Goal: Navigation & Orientation: Find specific page/section

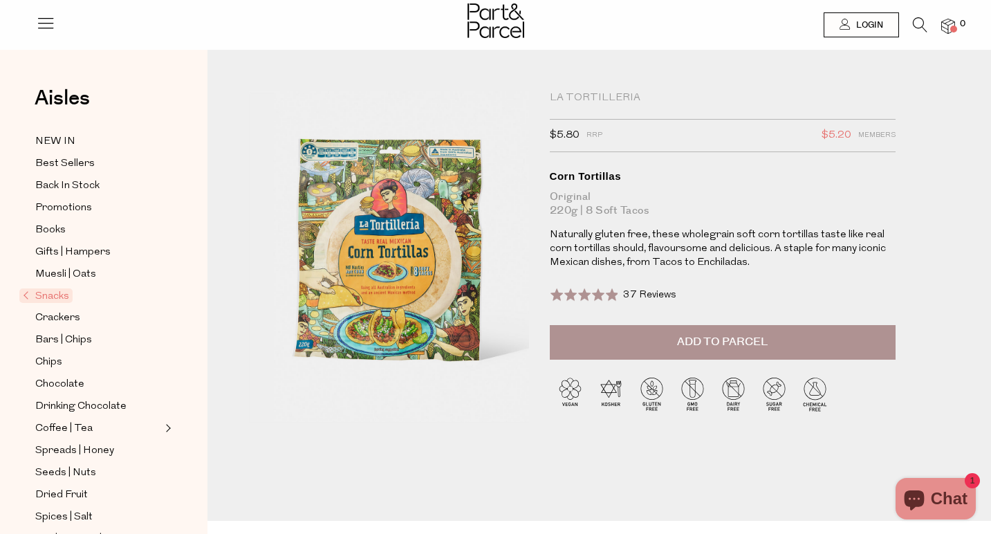
click at [456, 10] on div at bounding box center [495, 22] width 991 height 45
click at [478, 18] on img at bounding box center [496, 20] width 57 height 35
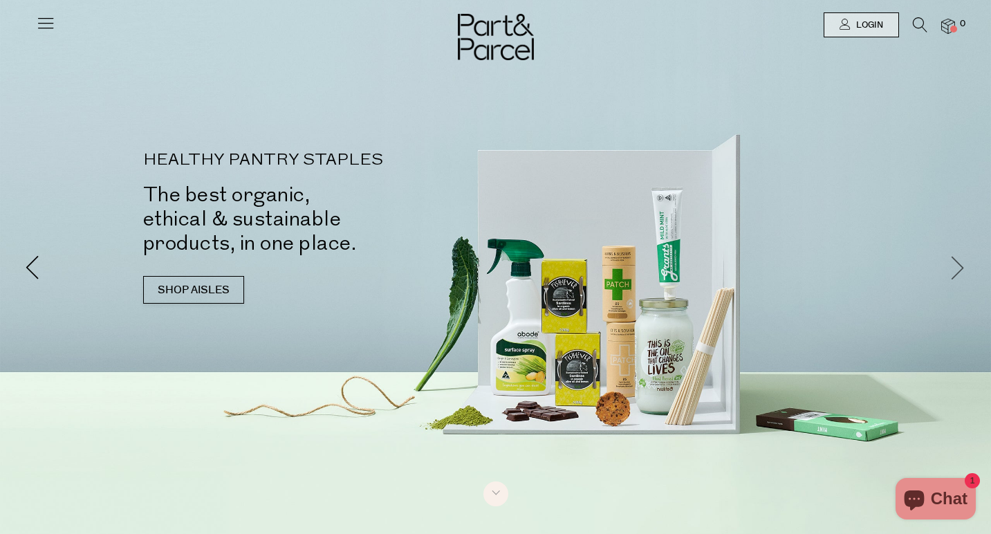
click at [961, 268] on span at bounding box center [958, 267] width 24 height 24
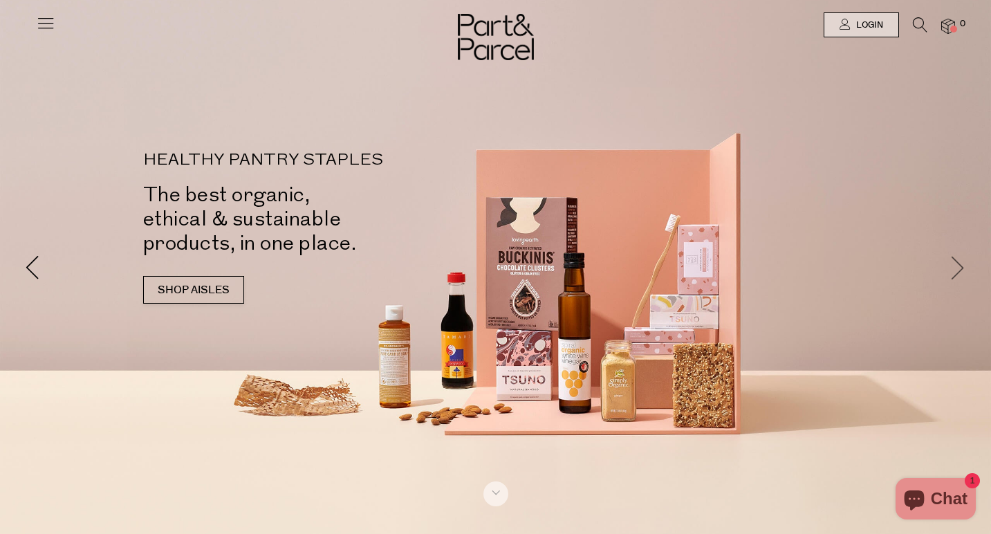
click at [961, 262] on span at bounding box center [958, 267] width 24 height 24
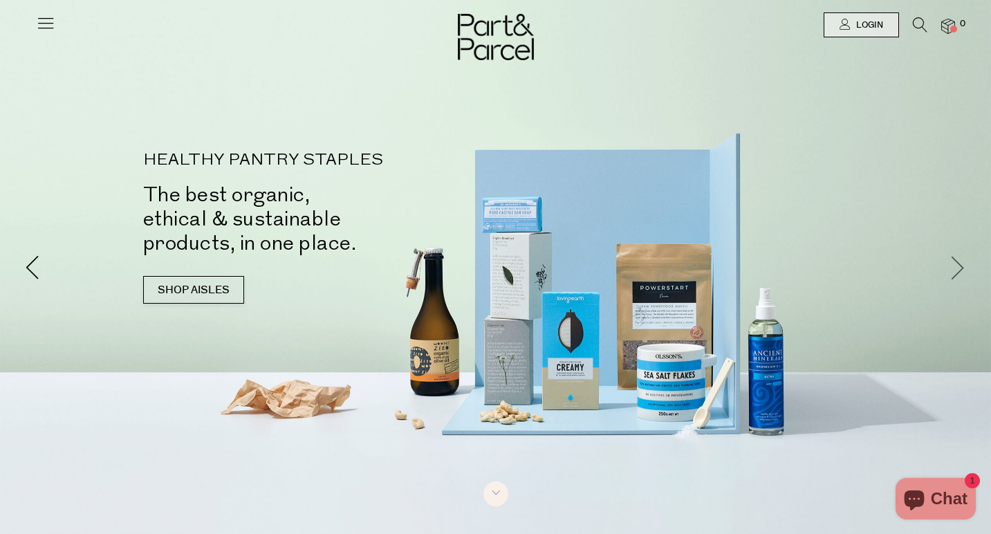
click at [961, 262] on span at bounding box center [958, 267] width 24 height 24
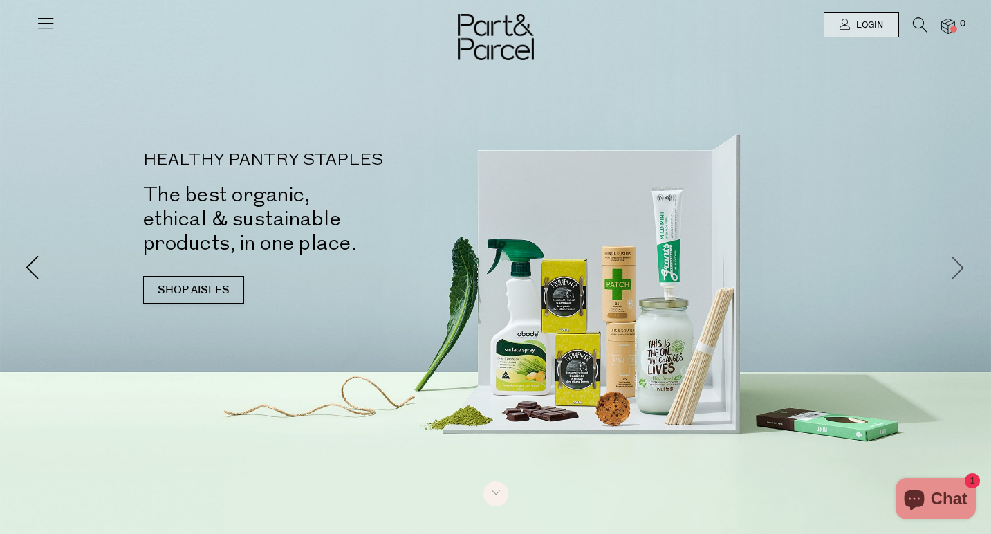
click at [961, 262] on span at bounding box center [958, 267] width 24 height 24
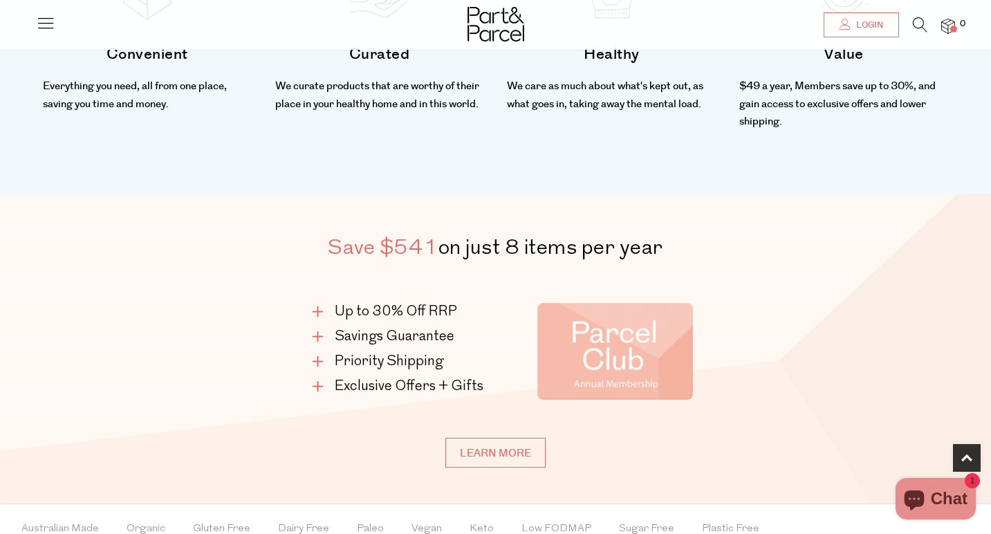
scroll to position [627, 0]
click at [506, 449] on link "Learn more" at bounding box center [495, 452] width 100 height 30
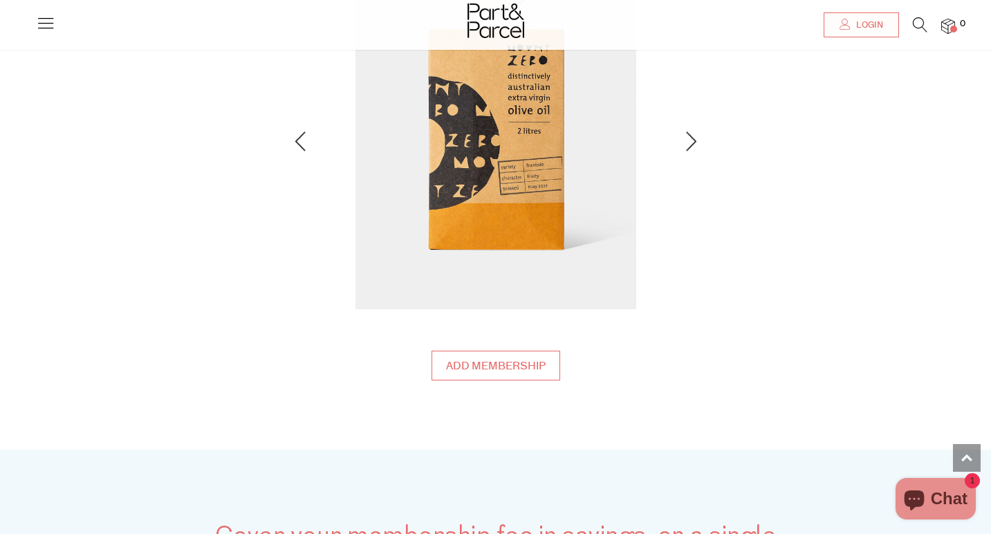
scroll to position [1989, 0]
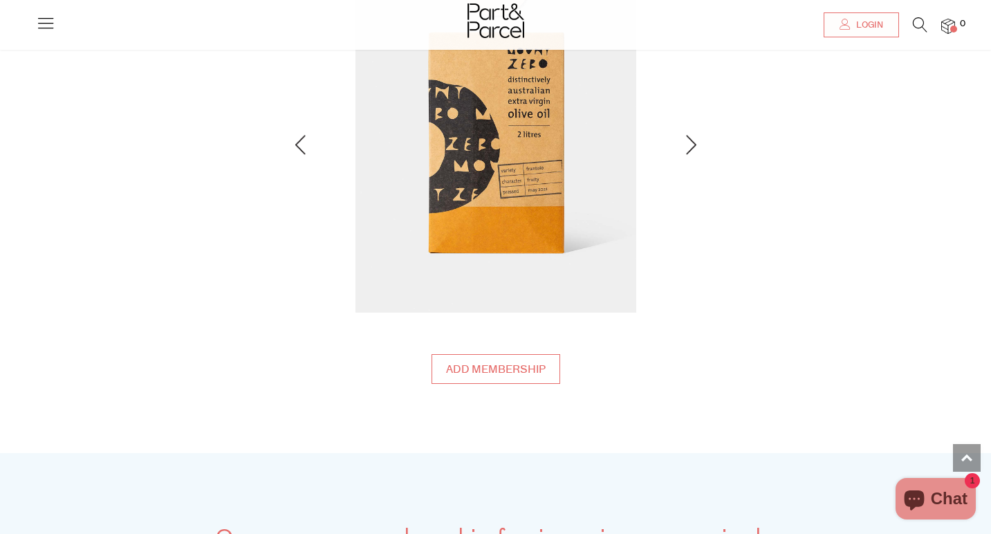
click at [57, 31] on div at bounding box center [495, 22] width 991 height 45
click at [46, 24] on icon at bounding box center [45, 22] width 19 height 19
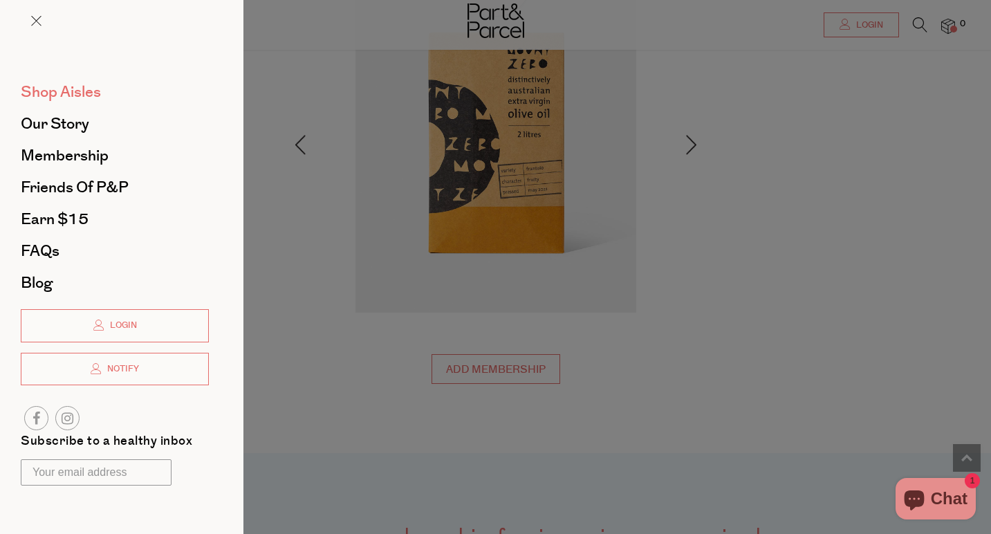
click at [72, 90] on span "Shop Aisles" at bounding box center [61, 92] width 80 height 22
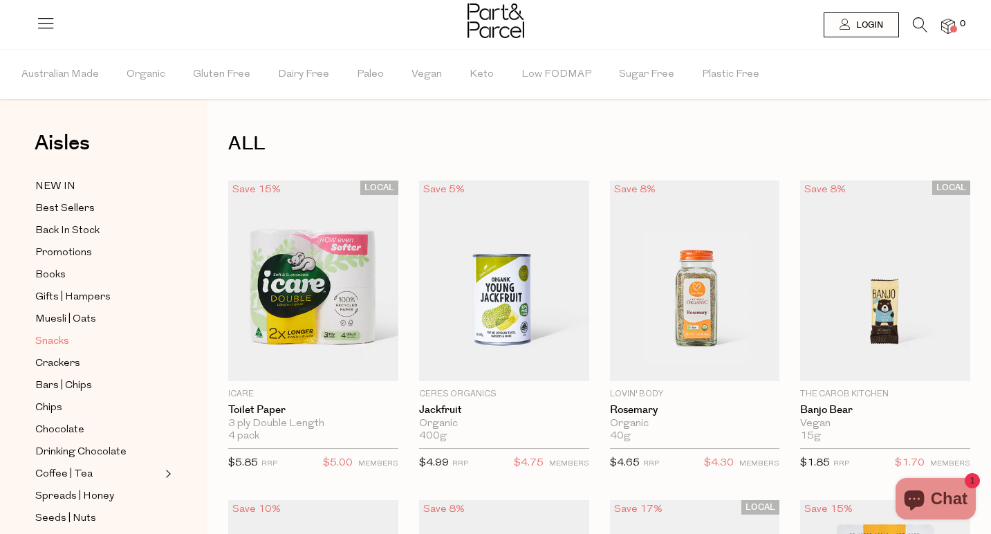
click at [55, 342] on span "Snacks" at bounding box center [52, 341] width 34 height 17
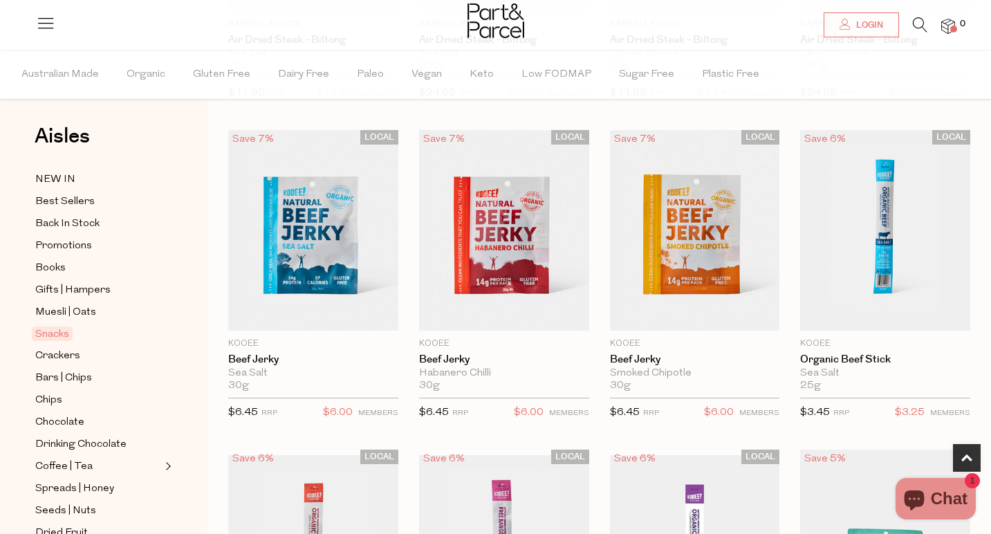
scroll to position [8, 0]
